Goal: Register for event/course: Sign up to attend an event or enroll in a course

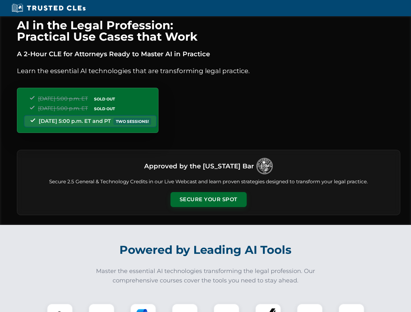
click at [208, 200] on button "Secure Your Spot" at bounding box center [208, 199] width 76 height 15
click at [60, 308] on img at bounding box center [59, 316] width 19 height 19
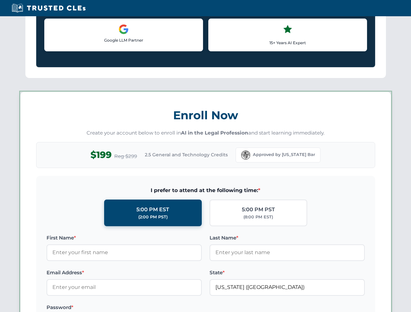
click at [143, 308] on label "Password *" at bounding box center [124, 308] width 155 height 8
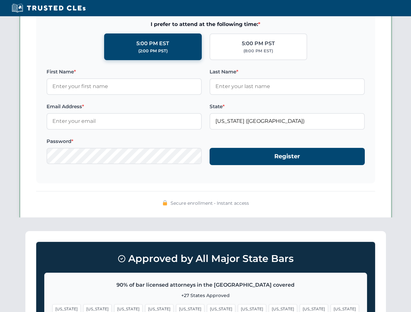
click at [300, 308] on span "[US_STATE]" at bounding box center [314, 308] width 28 height 9
